Goal: Task Accomplishment & Management: Complete application form

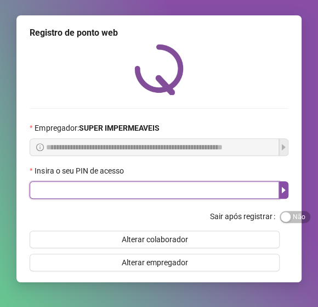
click at [99, 199] on input "text" at bounding box center [155, 190] width 250 height 18
type input "*****"
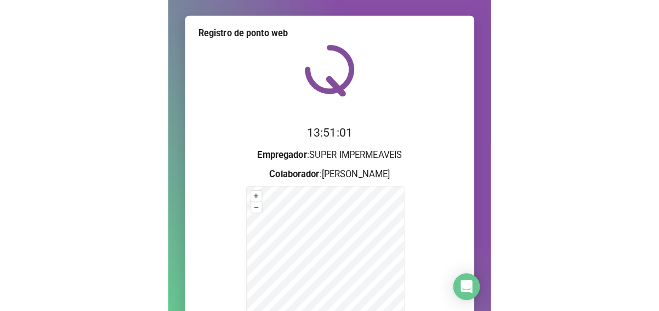
scroll to position [55, 0]
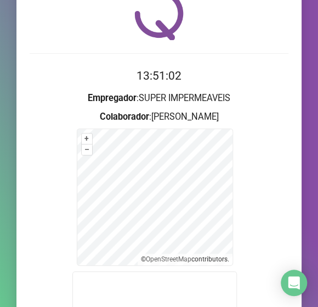
drag, startPoint x: 239, startPoint y: 176, endPoint x: 255, endPoint y: 146, distance: 33.6
click at [246, 165] on form "+ – ⇧ › © OpenStreetMap contributors. A webcam é obrigatória para o seu registr…" at bounding box center [159, 269] width 259 height 283
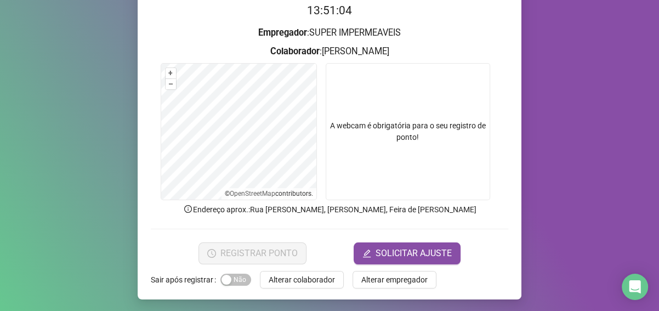
scroll to position [117, 0]
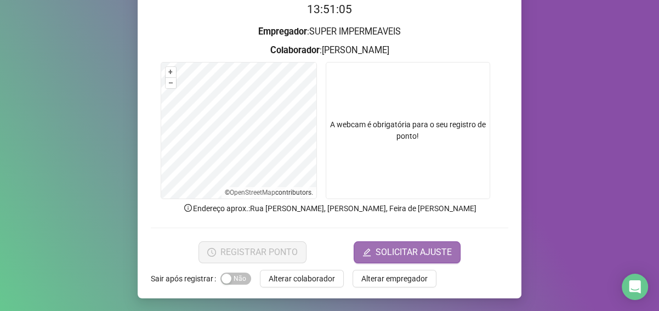
click at [318, 255] on button "SOLICITAR AJUSTE" at bounding box center [407, 252] width 107 height 22
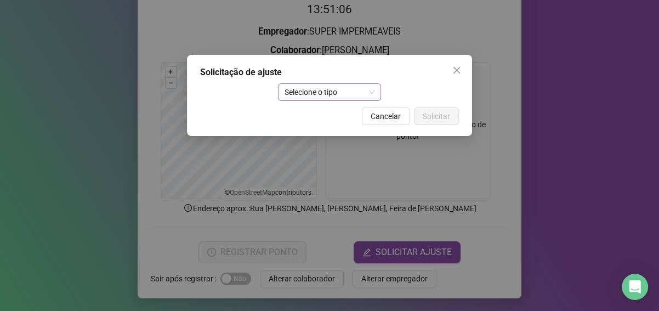
click at [318, 87] on span "Selecione o tipo" at bounding box center [330, 92] width 91 height 16
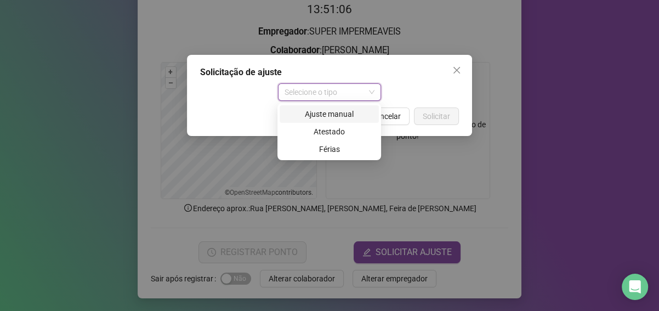
click at [318, 121] on div "Ajuste manual" at bounding box center [329, 114] width 99 height 18
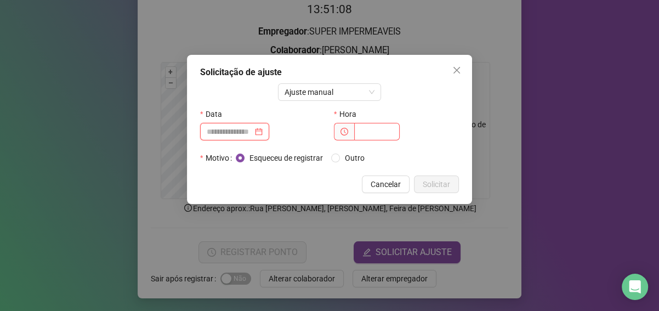
click at [246, 128] on input at bounding box center [230, 132] width 46 height 12
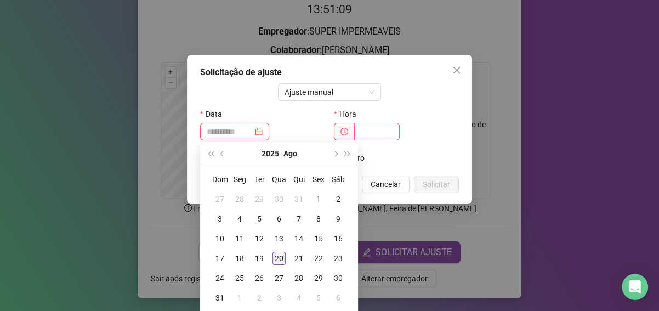
type input "**********"
click at [283, 252] on div "20" at bounding box center [279, 258] width 13 height 13
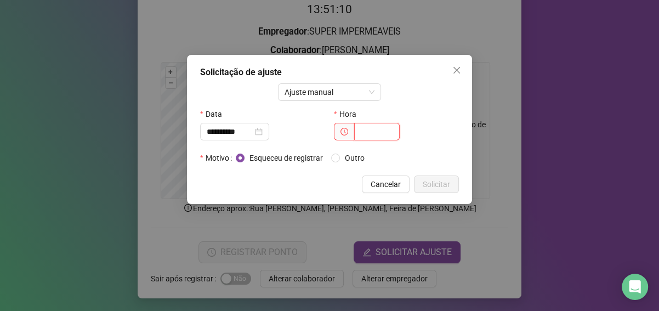
click at [318, 137] on input "text" at bounding box center [377, 132] width 46 height 18
type input "*****"
click at [318, 183] on span "Solicitar" at bounding box center [436, 184] width 27 height 12
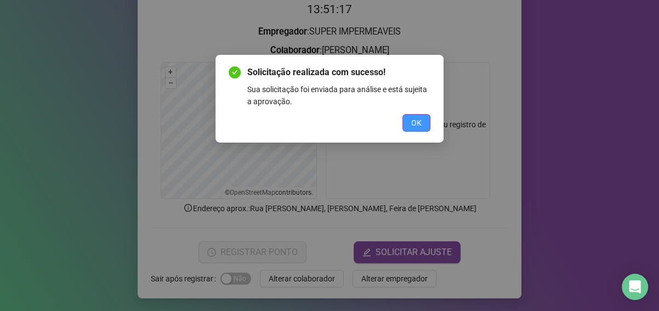
click at [318, 118] on span "OK" at bounding box center [416, 123] width 10 height 12
